Goal: Obtain resource: Download file/media

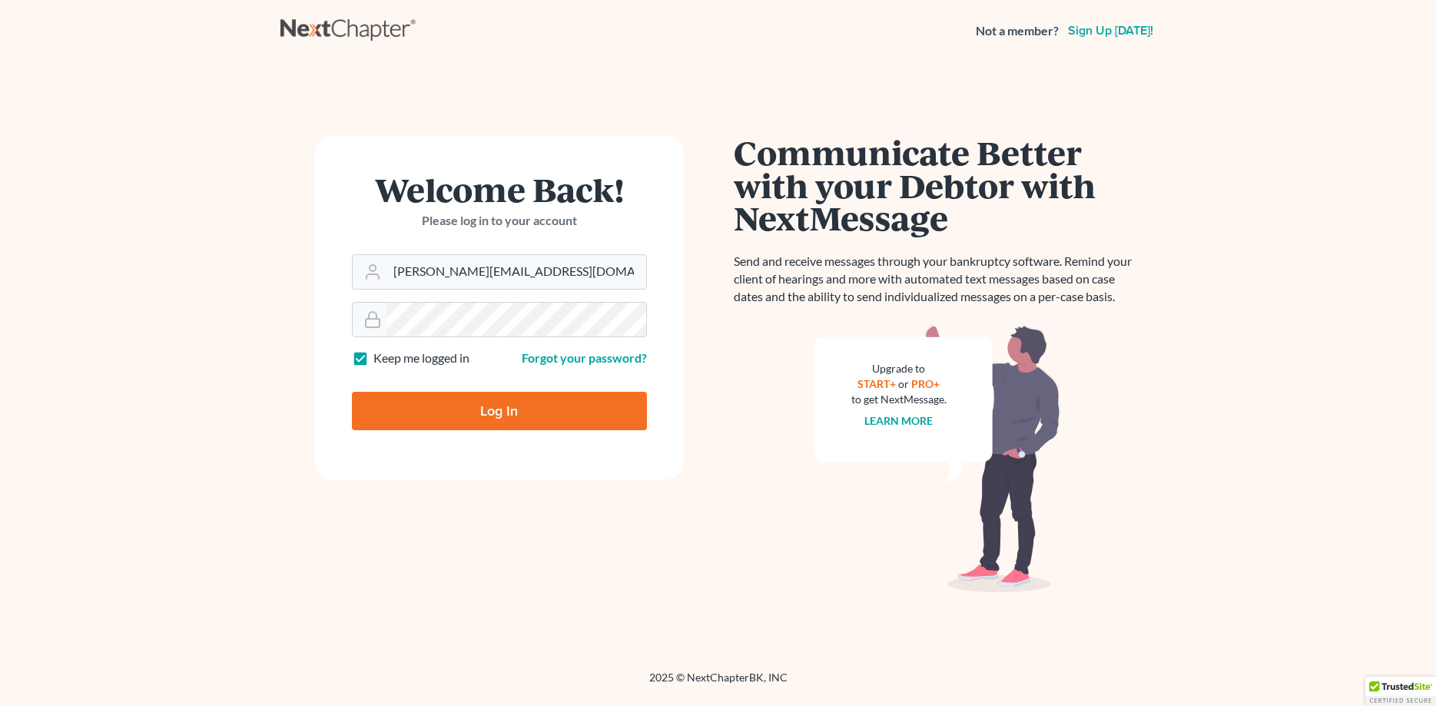
click at [410, 422] on input "Log In" at bounding box center [499, 411] width 295 height 38
type input "Thinking..."
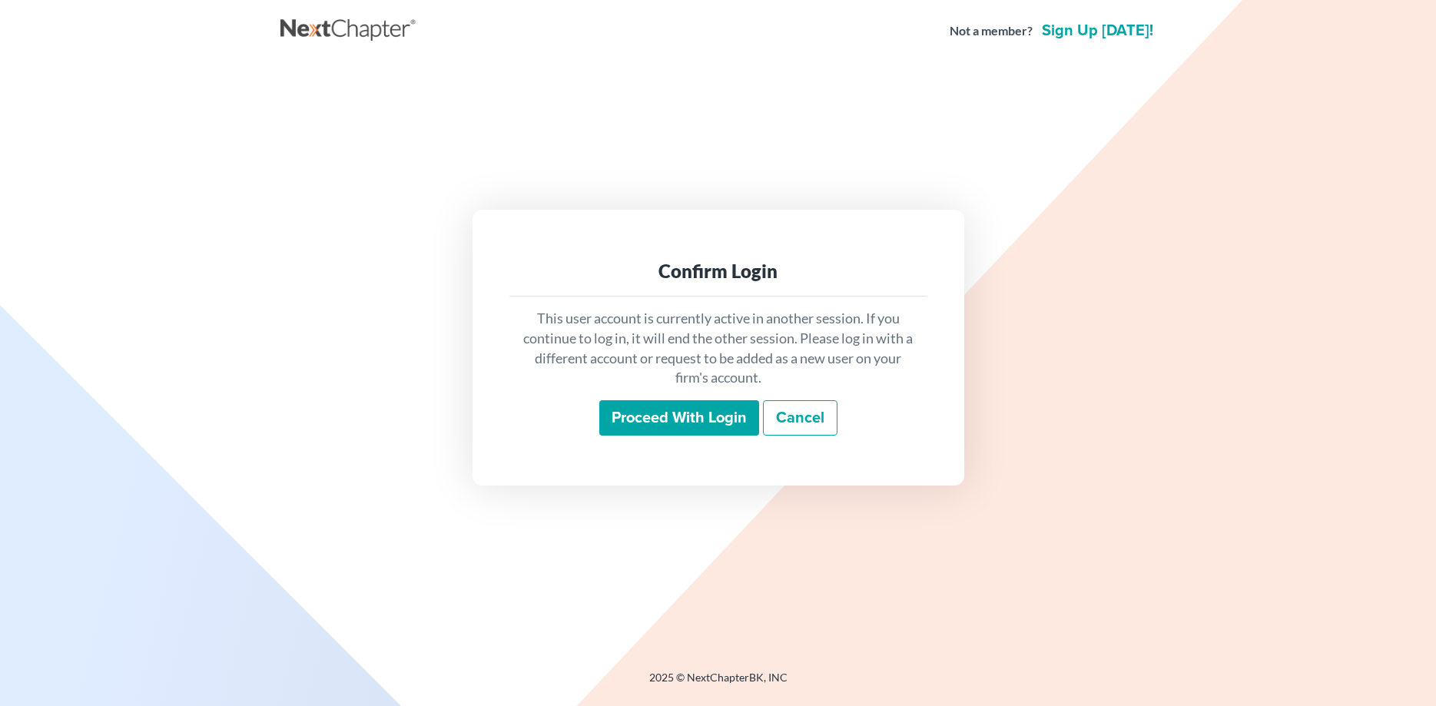
click at [679, 414] on input "Proceed with login" at bounding box center [679, 417] width 160 height 35
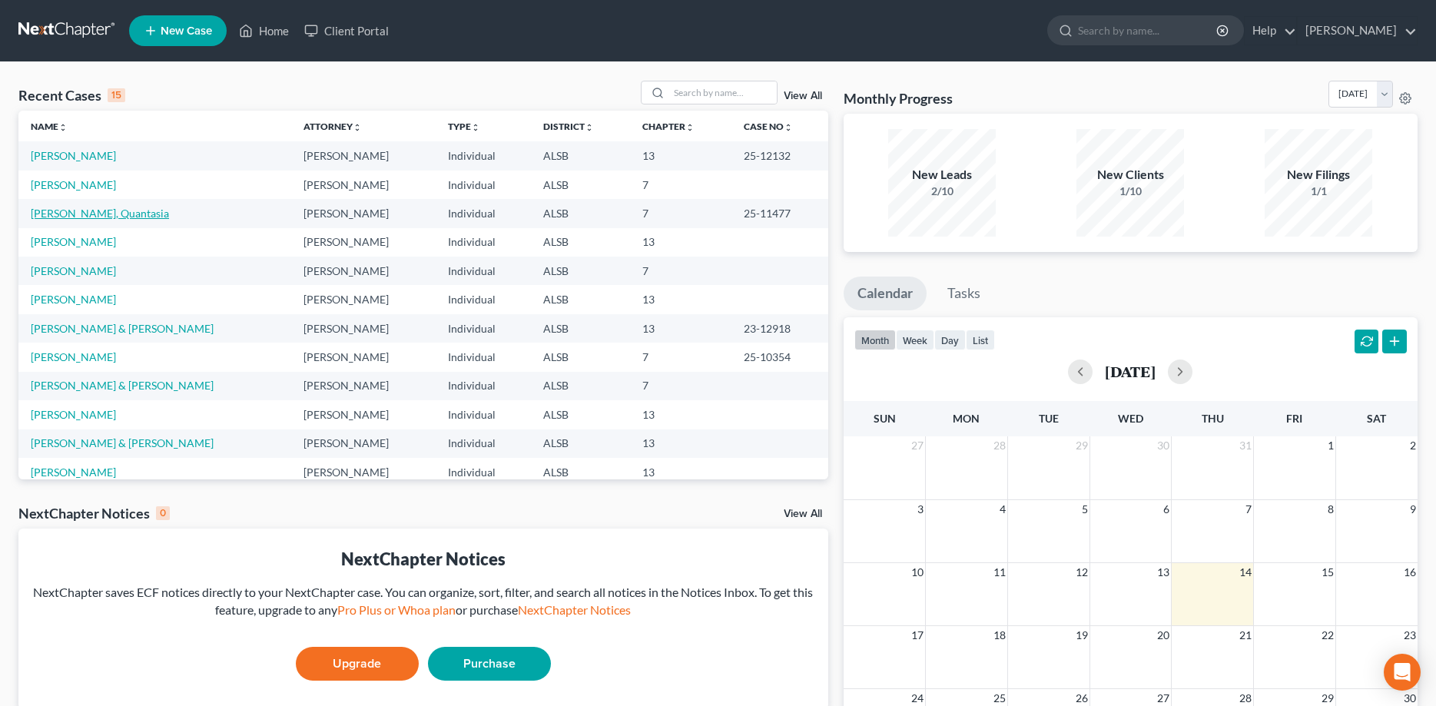
click at [77, 215] on link "Hector, Quantasia" at bounding box center [100, 213] width 138 height 13
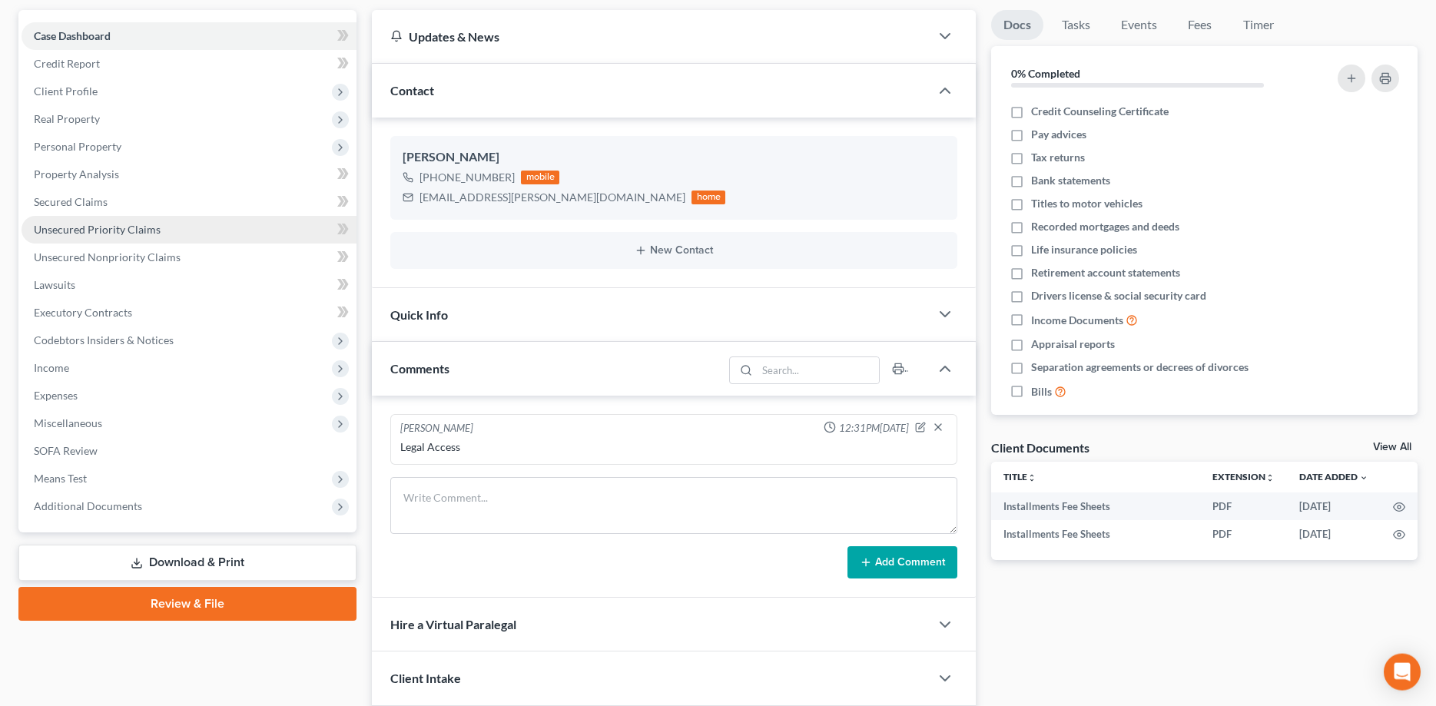
scroll to position [235, 0]
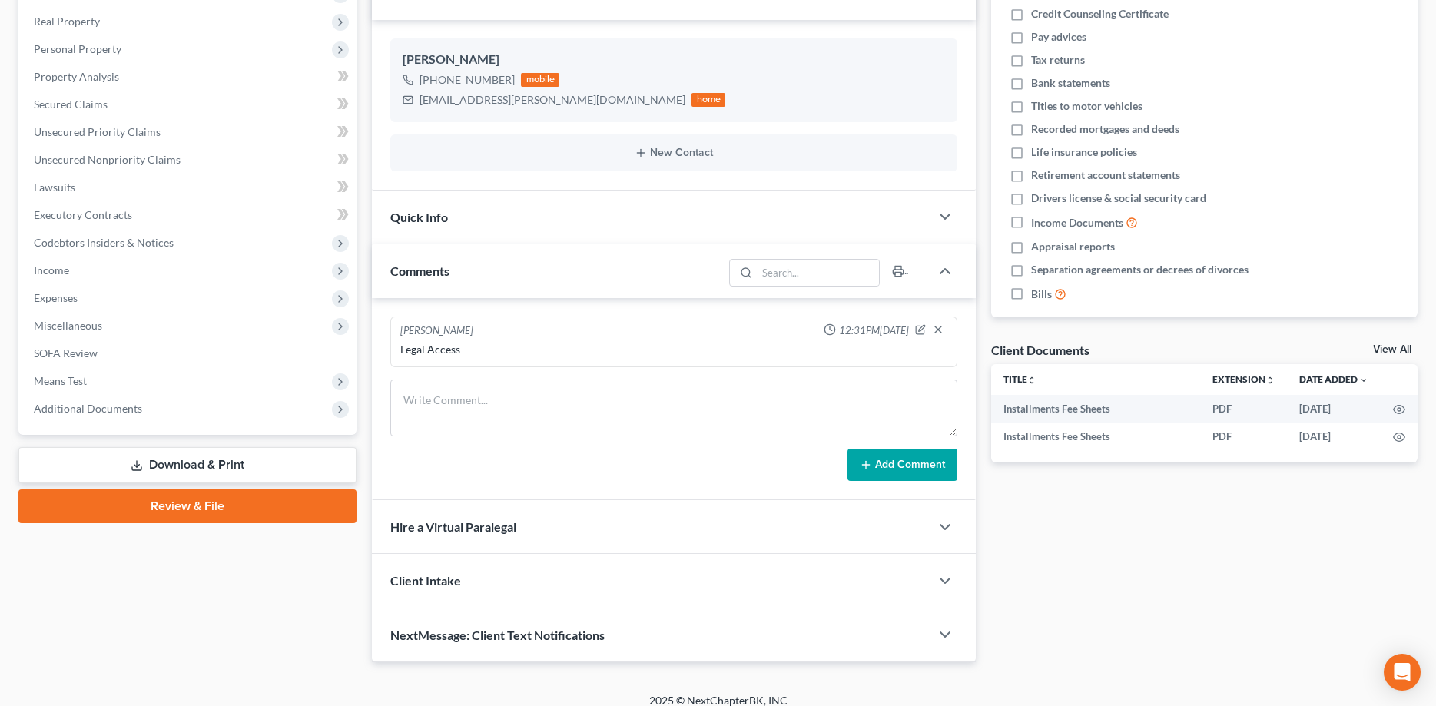
click at [193, 461] on link "Download & Print" at bounding box center [187, 465] width 338 height 36
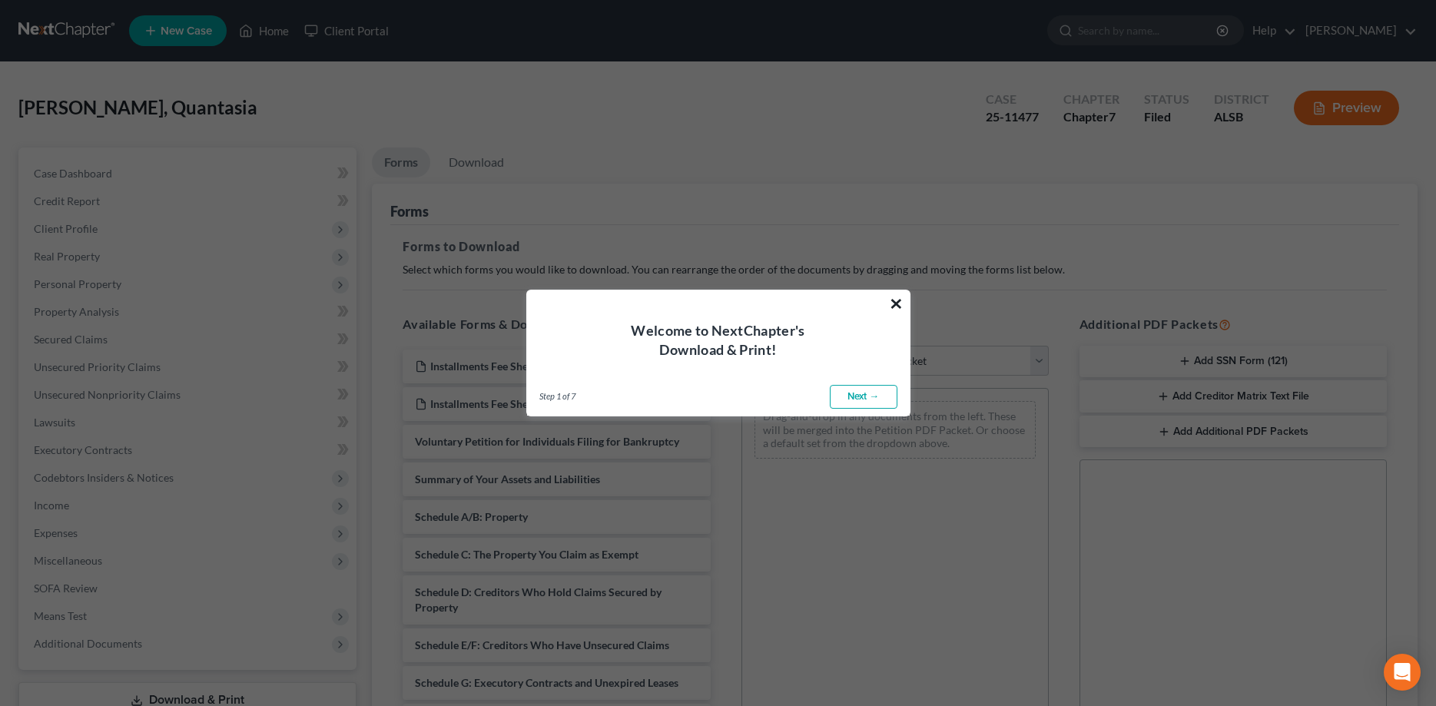
click at [901, 300] on button "×" at bounding box center [896, 303] width 15 height 25
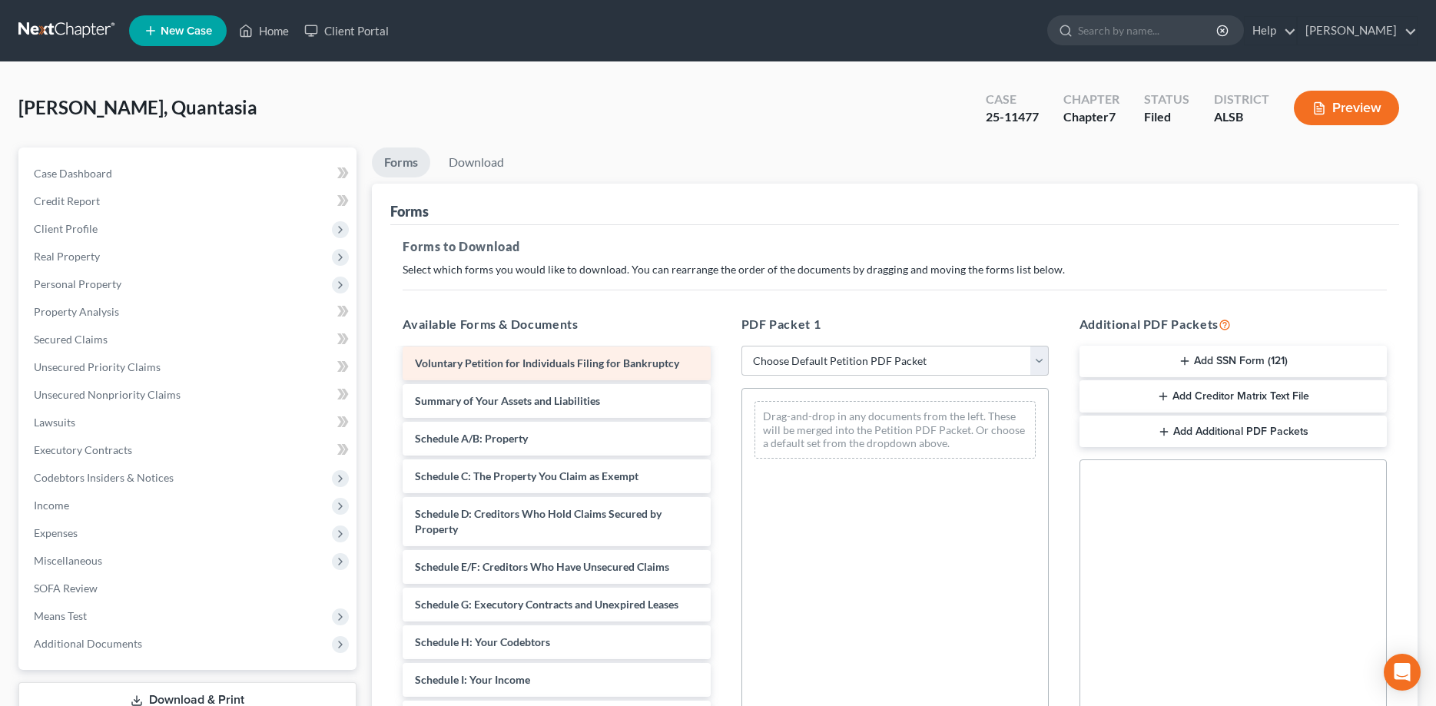
scroll to position [157, 0]
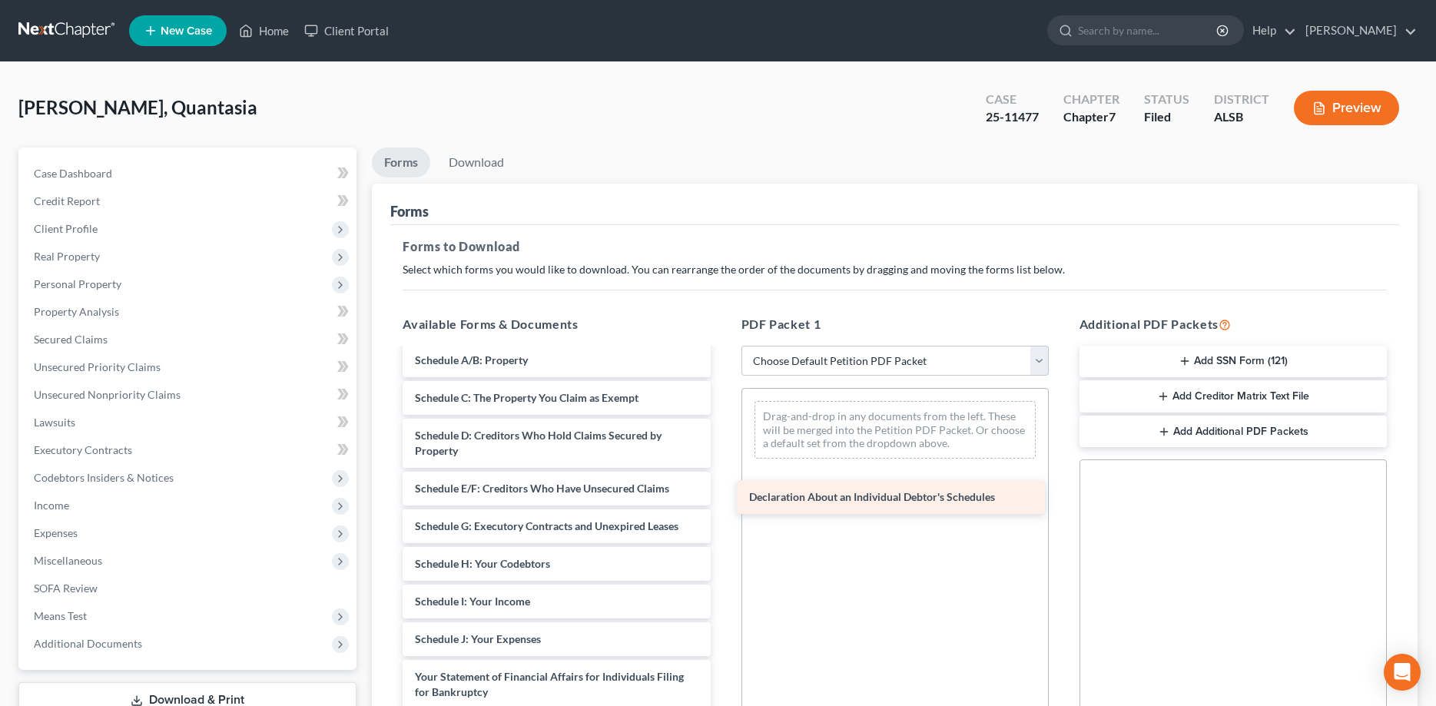
drag, startPoint x: 552, startPoint y: 675, endPoint x: 886, endPoint y: 496, distance: 379.2
click at [722, 496] on div "Declaration About an Individual Debtor's Schedules Installments Fee Sheets Inst…" at bounding box center [556, 587] width 332 height 788
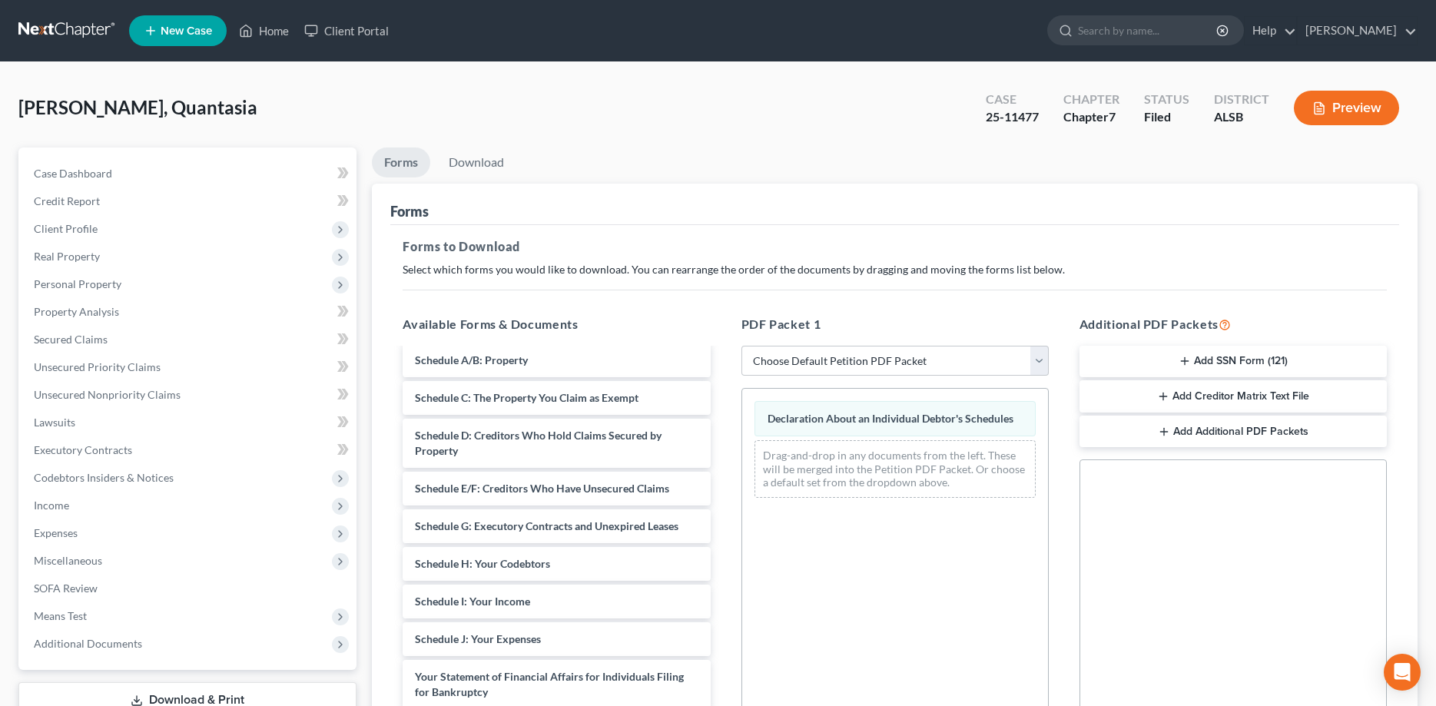
click at [1342, 98] on button "Preview" at bounding box center [1346, 108] width 105 height 35
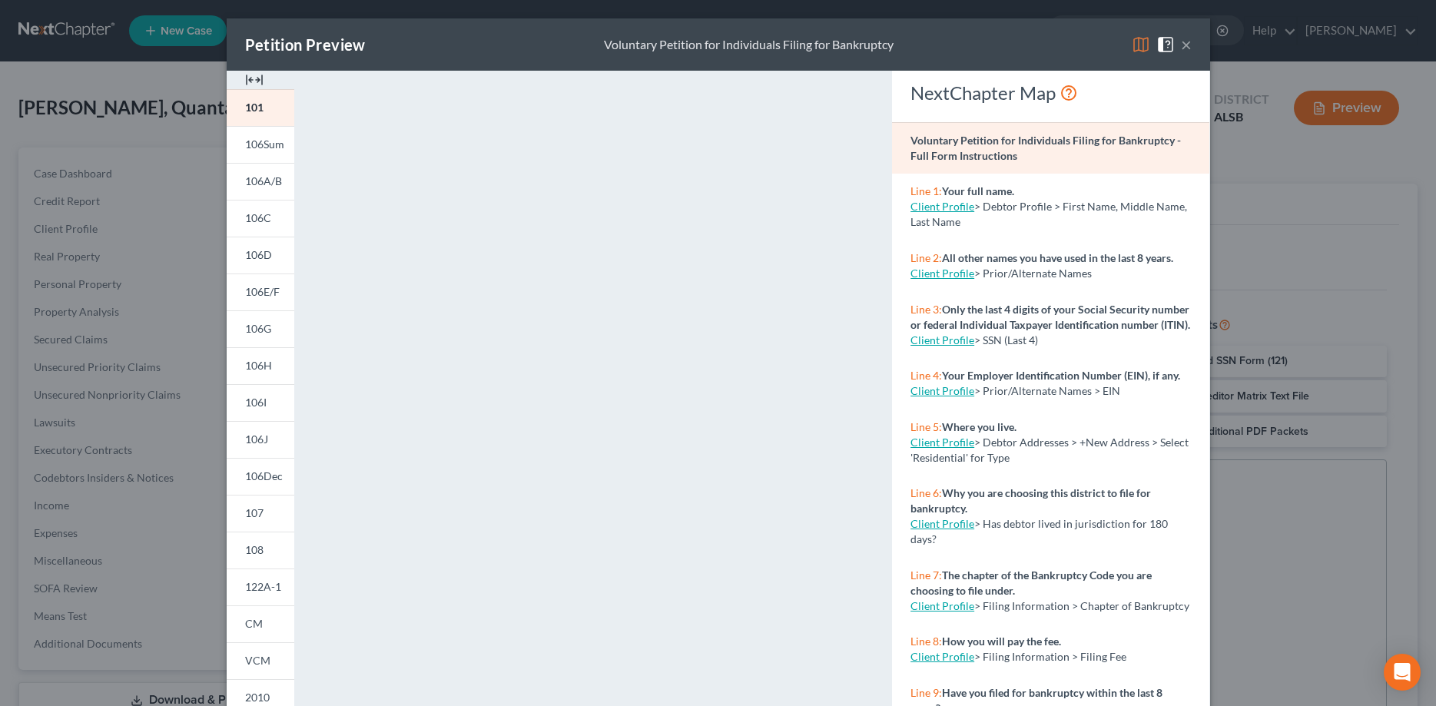
drag, startPoint x: 1186, startPoint y: 50, endPoint x: 1160, endPoint y: 63, distance: 28.5
click at [1185, 49] on button "×" at bounding box center [1186, 44] width 11 height 18
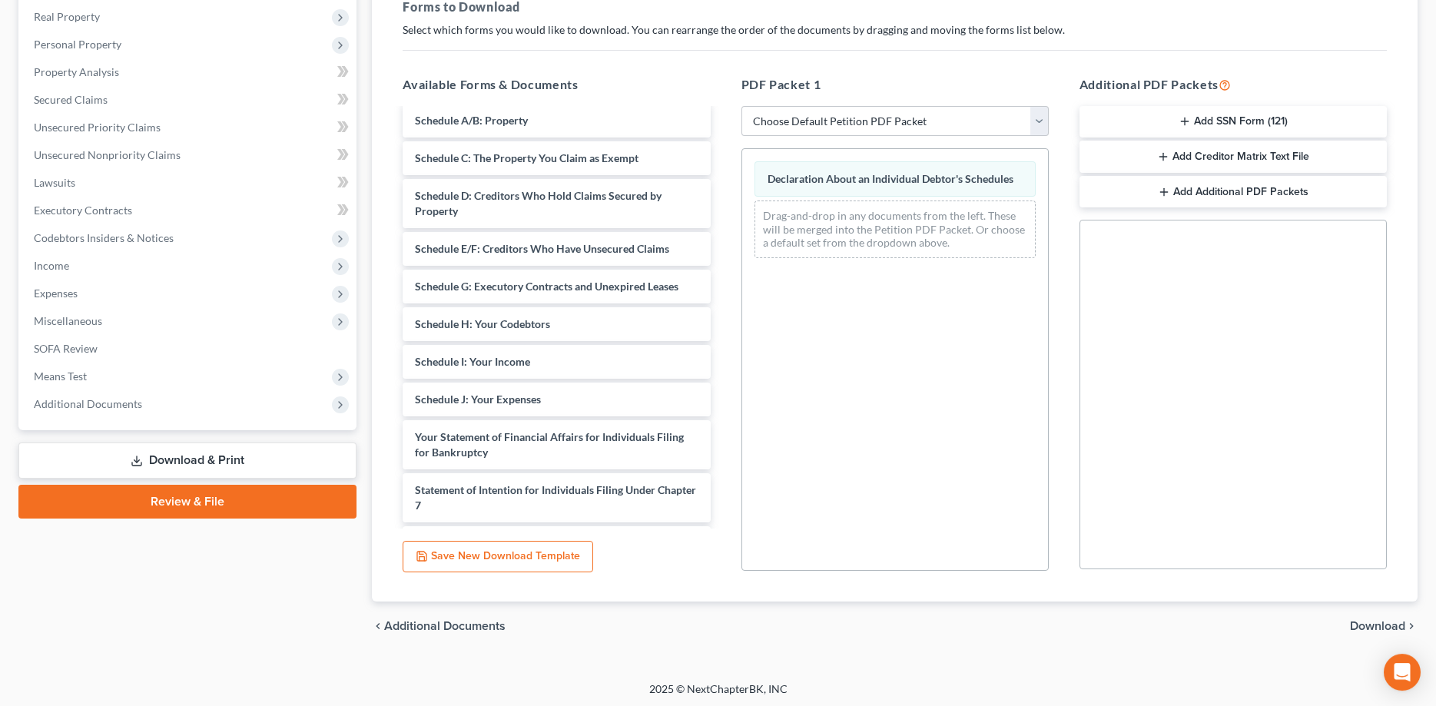
scroll to position [242, 0]
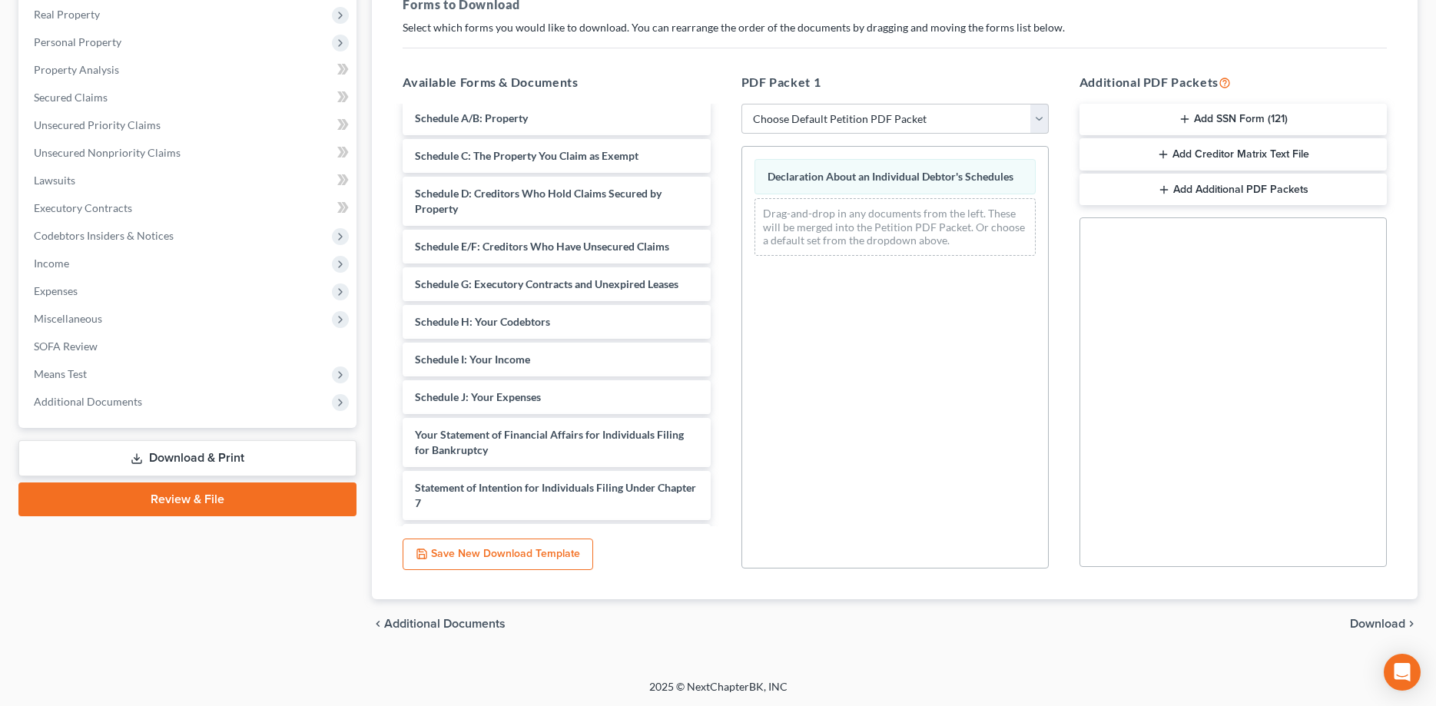
click at [1363, 622] on span "Download" at bounding box center [1377, 624] width 55 height 12
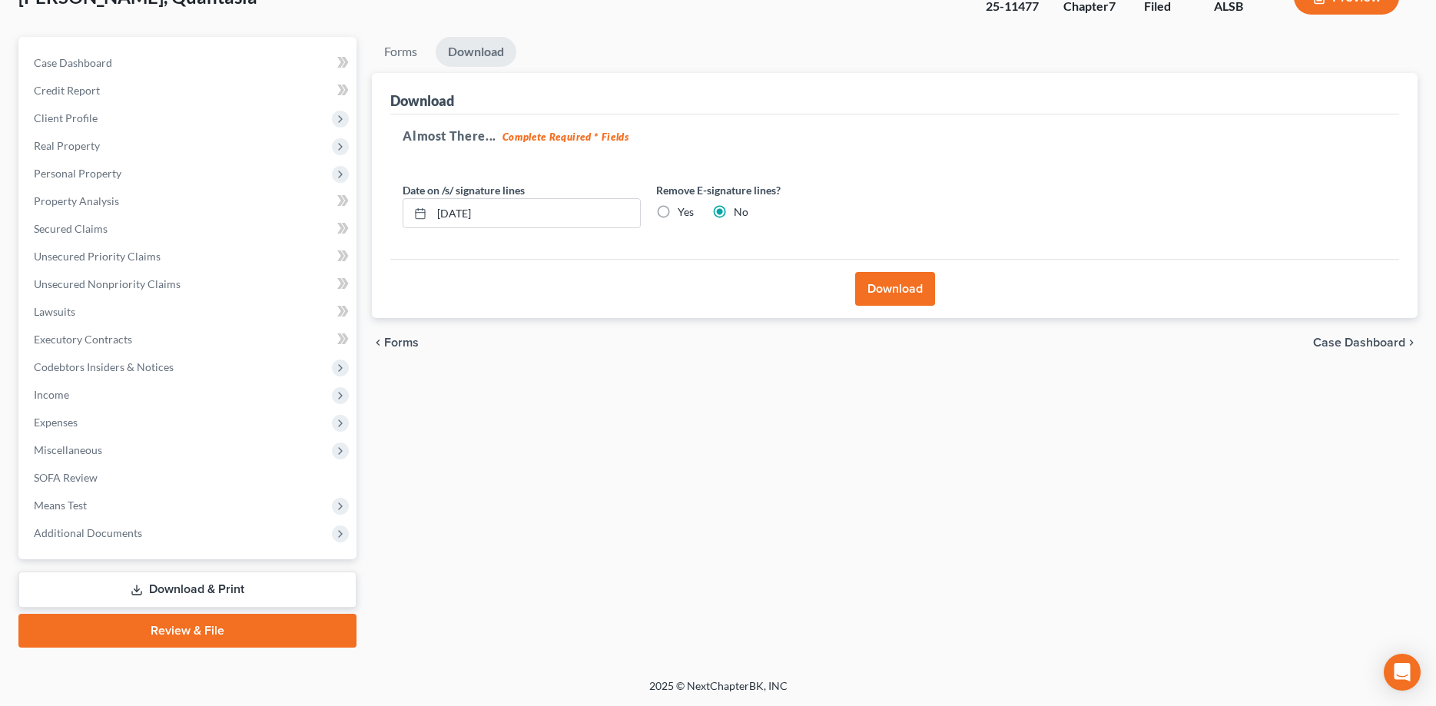
scroll to position [109, 0]
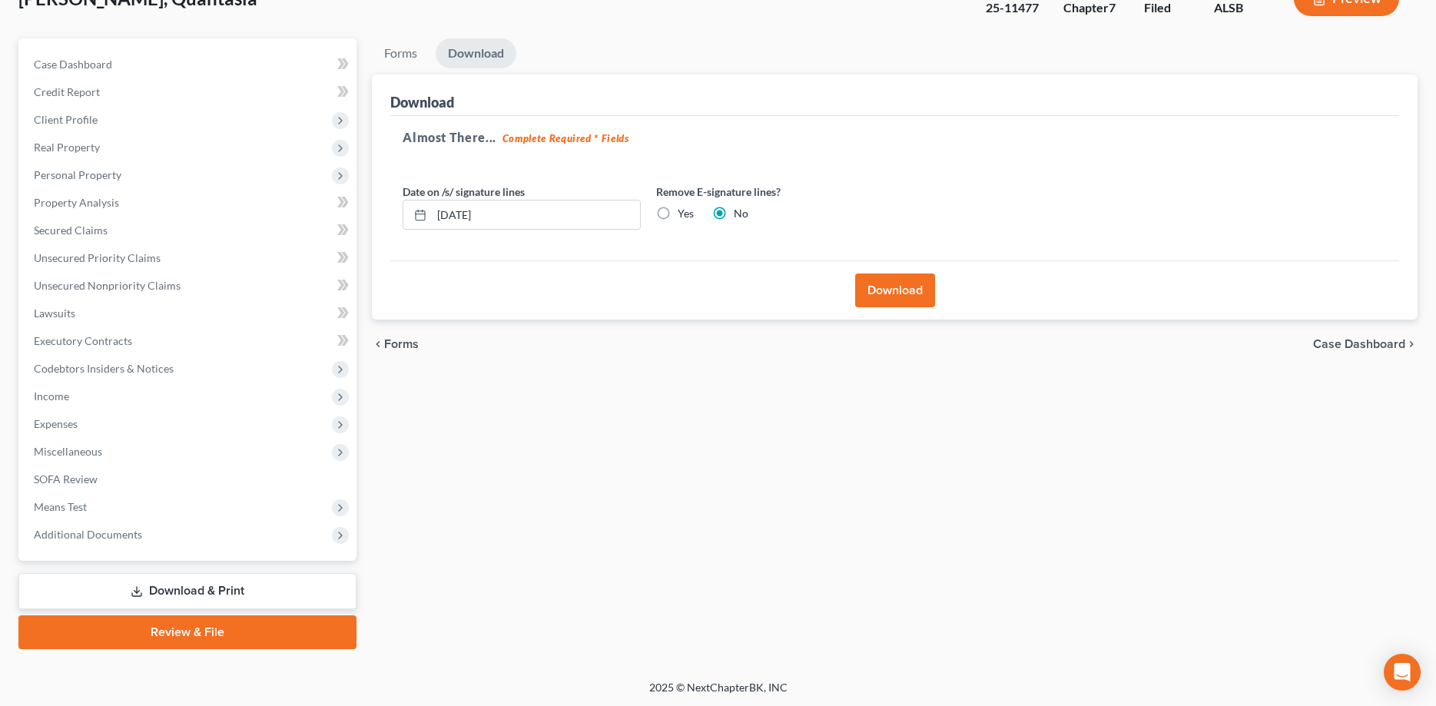
click at [895, 288] on button "Download" at bounding box center [895, 291] width 80 height 34
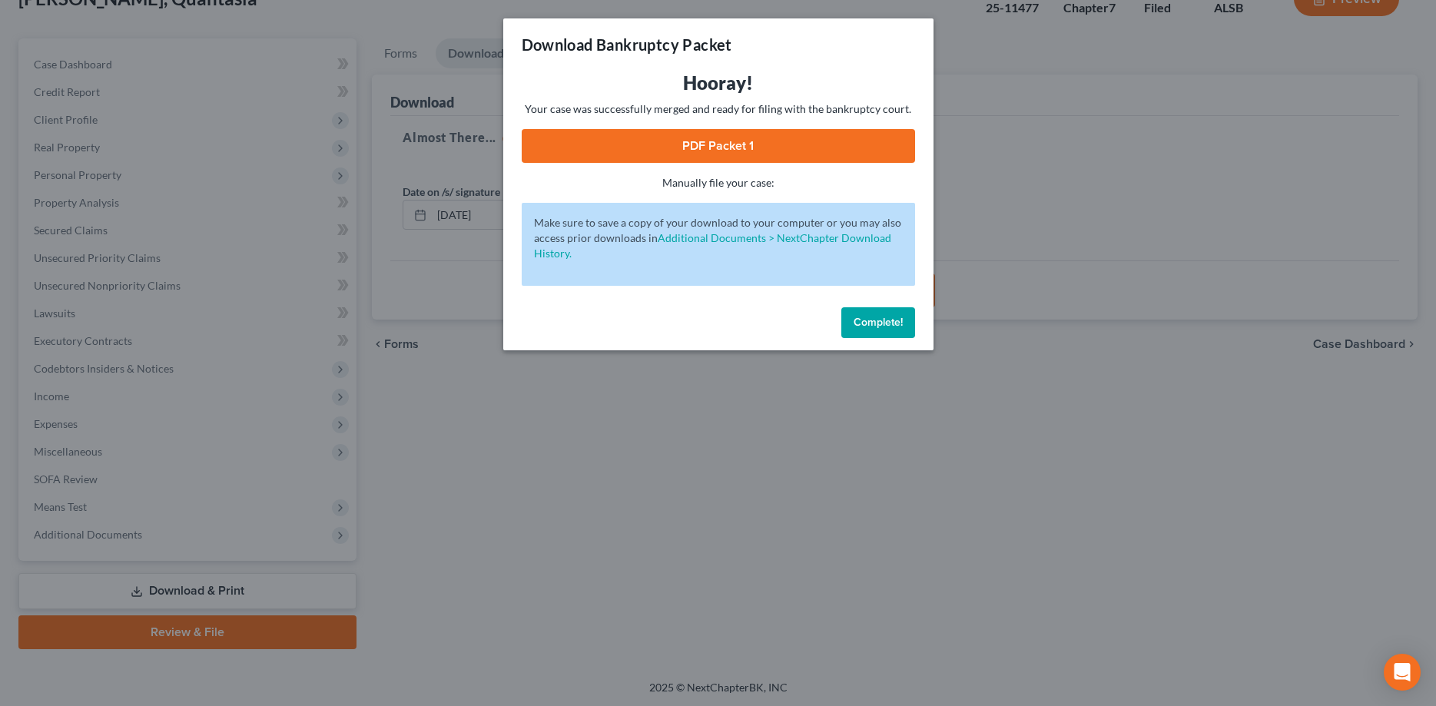
click at [702, 154] on link "PDF Packet 1" at bounding box center [718, 146] width 393 height 34
